Goal: Entertainment & Leisure: Consume media (video, audio)

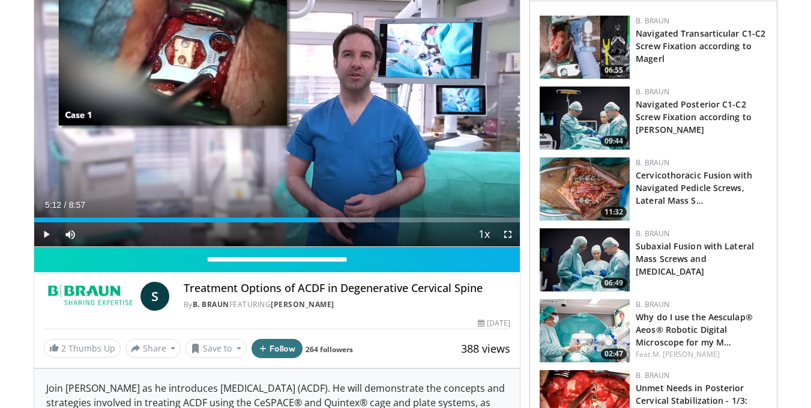
click at [47, 230] on span "Video Player" at bounding box center [46, 234] width 24 height 24
click at [505, 234] on span "Video Player" at bounding box center [508, 234] width 24 height 24
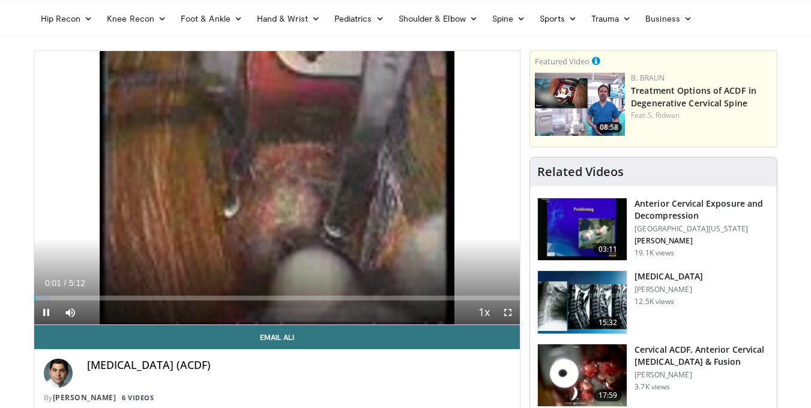
scroll to position [60, 0]
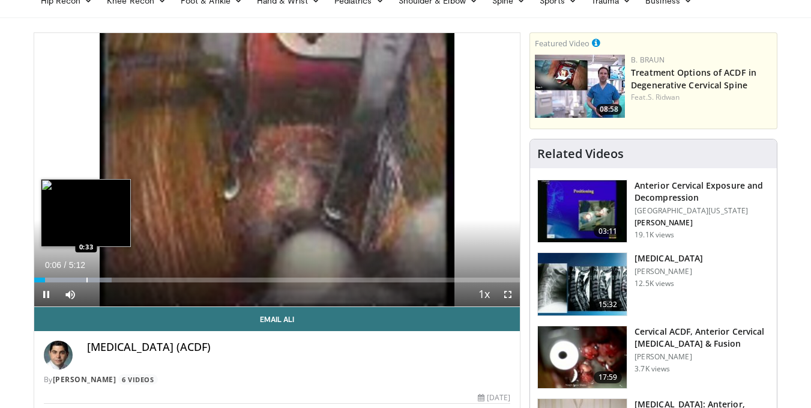
click at [86, 280] on div "Progress Bar" at bounding box center [86, 279] width 1 height 5
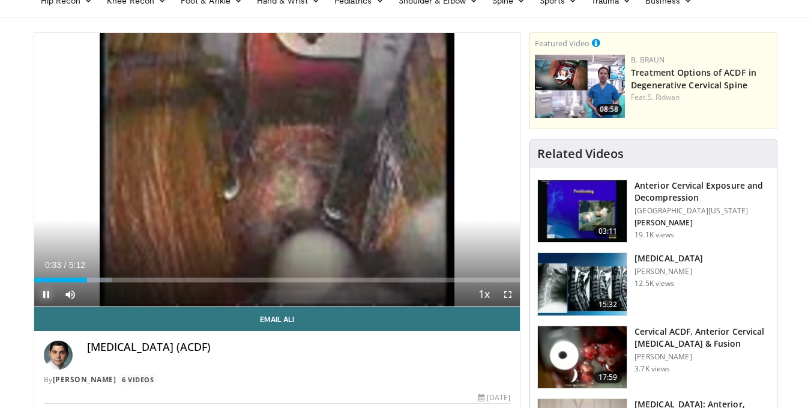
click at [47, 289] on span "Video Player" at bounding box center [46, 294] width 24 height 24
